Goal: Information Seeking & Learning: Learn about a topic

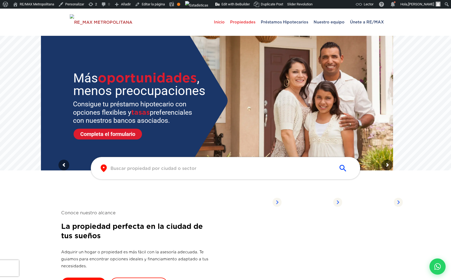
click at [250, 20] on span "Propiedades" at bounding box center [242, 22] width 31 height 16
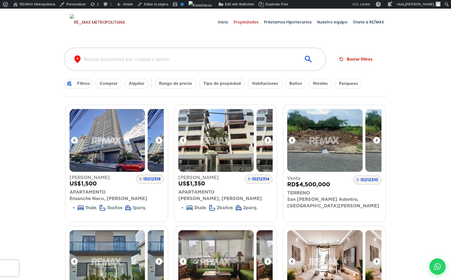
click at [194, 61] on input "text" at bounding box center [190, 59] width 213 height 6
click at [224, 82] on button "Tipo de propiedad" at bounding box center [222, 84] width 46 height 10
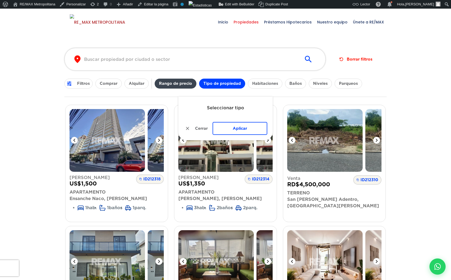
click at [182, 83] on button "Rango de precio" at bounding box center [176, 84] width 42 height 10
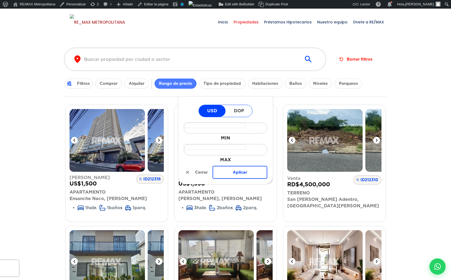
click at [182, 83] on button "Rango de precio" at bounding box center [176, 84] width 42 height 10
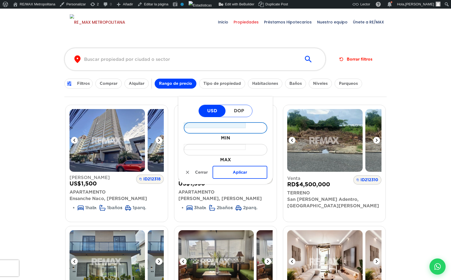
click at [219, 127] on input "MIN" at bounding box center [215, 125] width 62 height 6
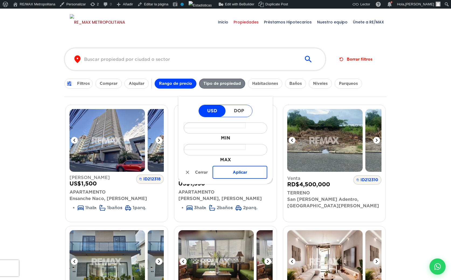
click at [220, 86] on button "Tipo de propiedad" at bounding box center [222, 84] width 46 height 10
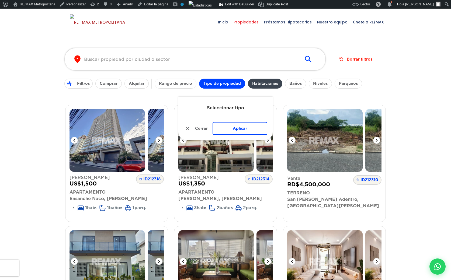
drag, startPoint x: 139, startPoint y: 81, endPoint x: 264, endPoint y: 86, distance: 125.8
click at [265, 86] on div "Filtros Comprar Alquilar Rango de precio Tipo de propiedad Habitaciones Baños N…" at bounding box center [225, 84] width 322 height 10
click at [264, 85] on button "Habitaciones" at bounding box center [265, 84] width 34 height 10
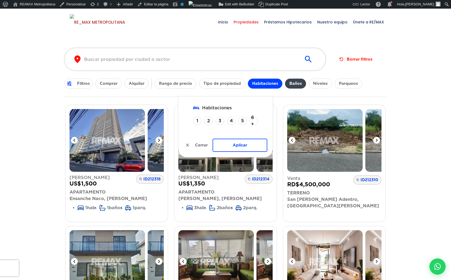
click at [305, 82] on button "Baños" at bounding box center [295, 84] width 21 height 10
click at [272, 83] on button "Habitaciones" at bounding box center [265, 84] width 34 height 10
click at [298, 84] on button "Baños" at bounding box center [295, 84] width 21 height 10
click at [323, 84] on button "Niveles" at bounding box center [320, 84] width 23 height 10
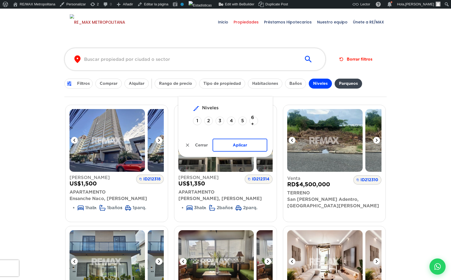
click at [346, 83] on button "Parqueos" at bounding box center [347, 84] width 27 height 10
click at [316, 83] on button "Niveles" at bounding box center [320, 84] width 23 height 10
click at [346, 85] on button "Parqueos" at bounding box center [347, 84] width 27 height 10
click at [320, 83] on button "Niveles" at bounding box center [320, 84] width 23 height 10
click at [296, 82] on button "Baños" at bounding box center [295, 84] width 21 height 10
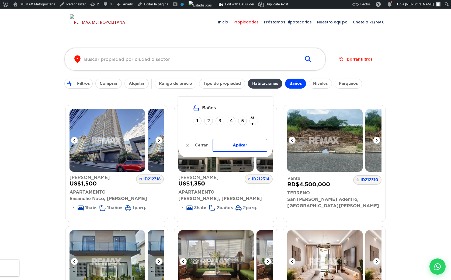
click at [274, 83] on button "Habitaciones" at bounding box center [265, 84] width 34 height 10
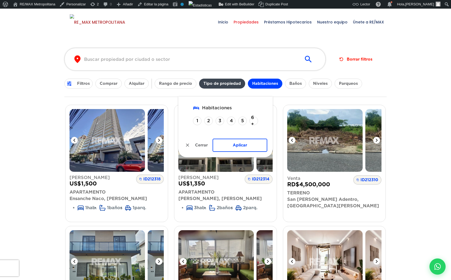
click at [234, 84] on button "Tipo de propiedad" at bounding box center [222, 84] width 46 height 10
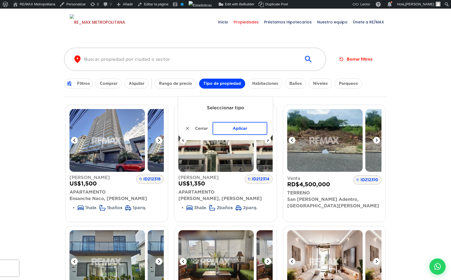
click at [219, 115] on div "Seleccionar tipo Cerrar Aplicar" at bounding box center [225, 119] width 94 height 44
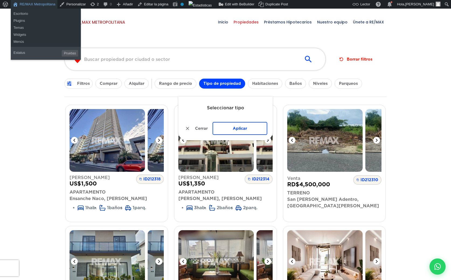
click at [35, 4] on link "RE/MAX Metropolitana" at bounding box center [34, 4] width 47 height 9
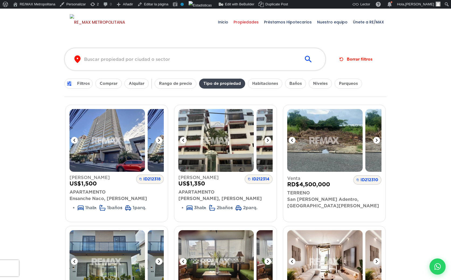
click at [223, 82] on button "Tipo de propiedad" at bounding box center [222, 84] width 46 height 10
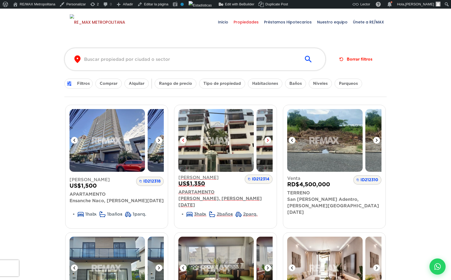
click at [268, 138] on icon at bounding box center [267, 140] width 6 height 6
click at [267, 139] on icon at bounding box center [267, 140] width 6 height 6
click at [377, 139] on icon at bounding box center [376, 140] width 6 height 6
click at [376, 139] on icon at bounding box center [376, 140] width 6 height 6
